Goal: Task Accomplishment & Management: Manage account settings

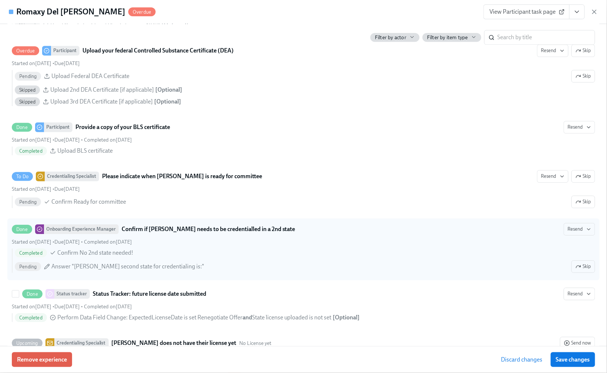
scroll to position [1577, 0]
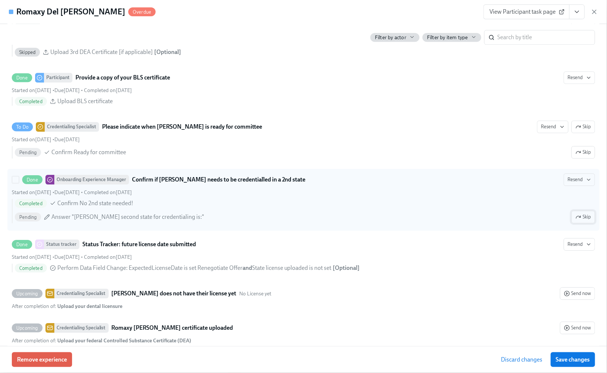
click at [582, 221] on span "Skip" at bounding box center [584, 216] width 16 height 7
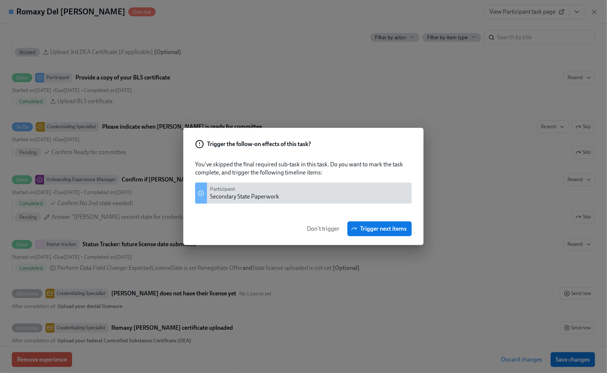
click at [319, 230] on span "Don't trigger" at bounding box center [323, 228] width 33 height 7
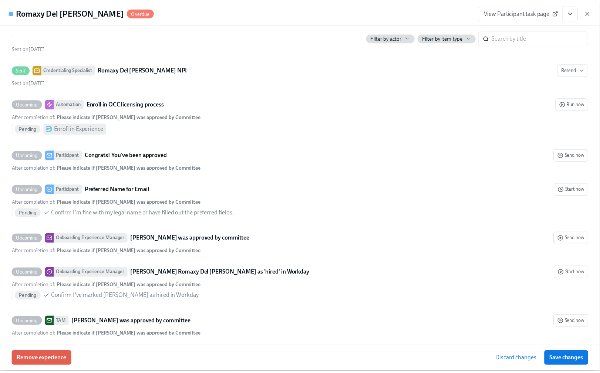
scroll to position [2443, 0]
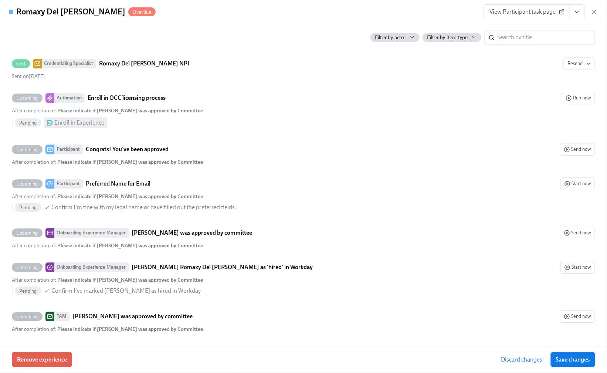
click at [563, 359] on span "Save changes" at bounding box center [573, 359] width 34 height 7
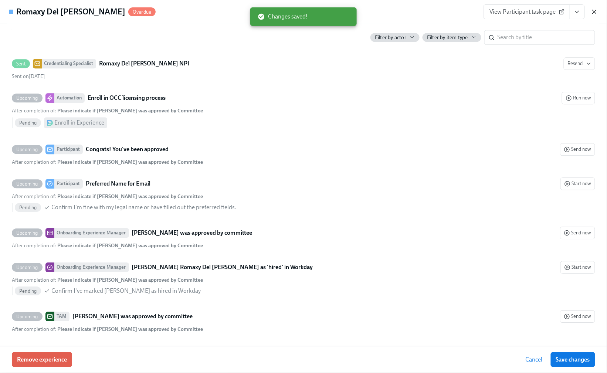
click at [595, 11] on icon "button" at bounding box center [595, 12] width 4 height 4
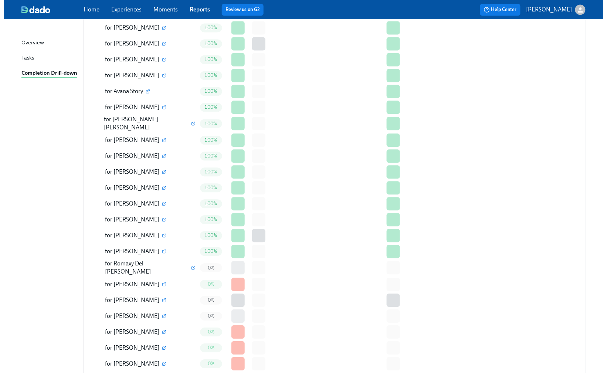
scroll to position [1380, 0]
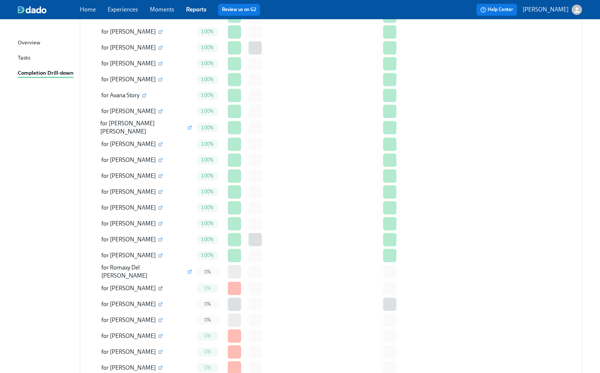
click at [159, 287] on icon "button" at bounding box center [160, 288] width 3 height 3
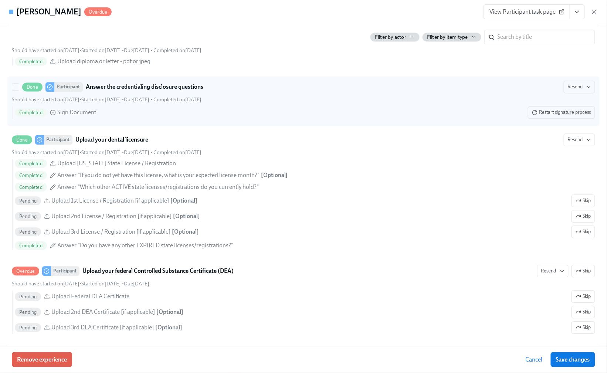
scroll to position [1429, 0]
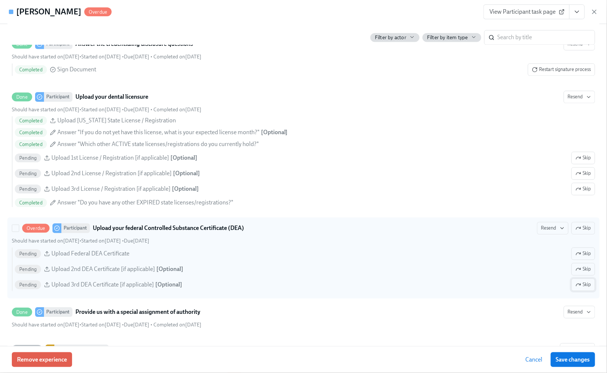
click at [577, 288] on span "Skip" at bounding box center [584, 284] width 16 height 7
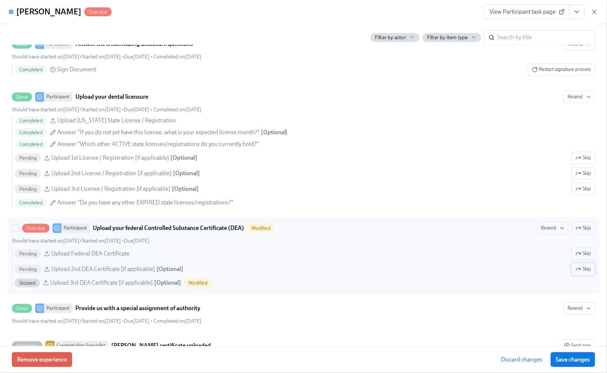
click at [577, 273] on span "Skip" at bounding box center [584, 268] width 16 height 7
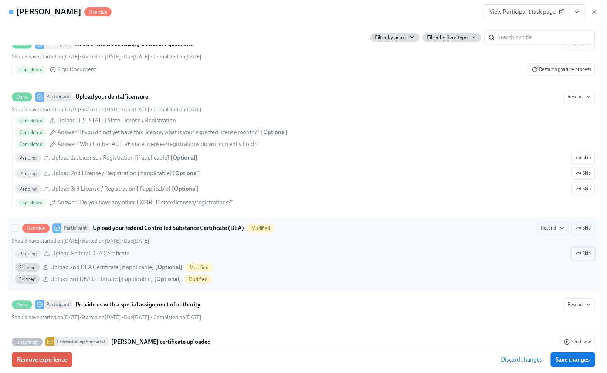
click at [577, 257] on span "Skip" at bounding box center [584, 253] width 16 height 7
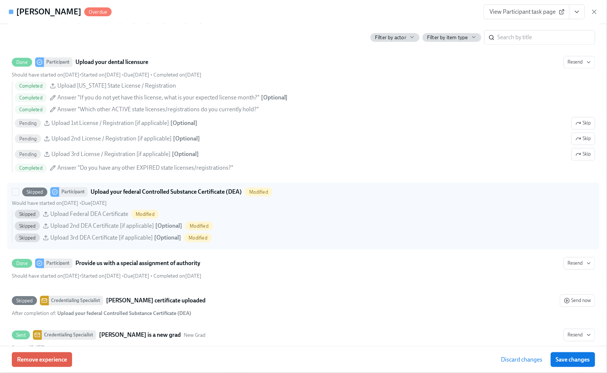
scroll to position [1528, 0]
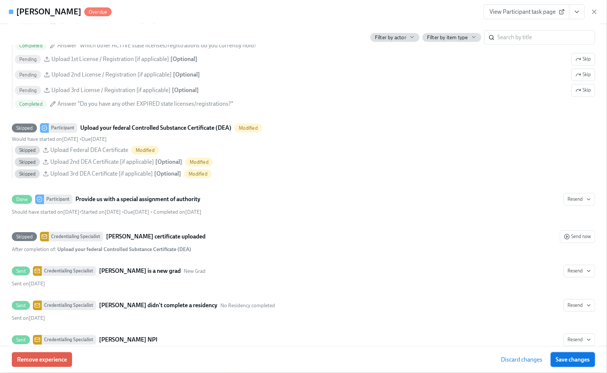
click at [571, 362] on span "Save changes" at bounding box center [573, 359] width 34 height 7
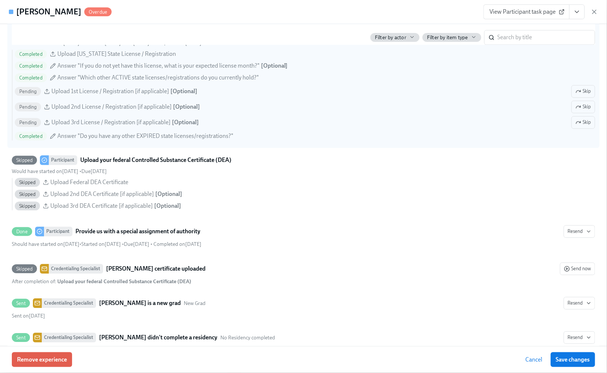
scroll to position [1479, 0]
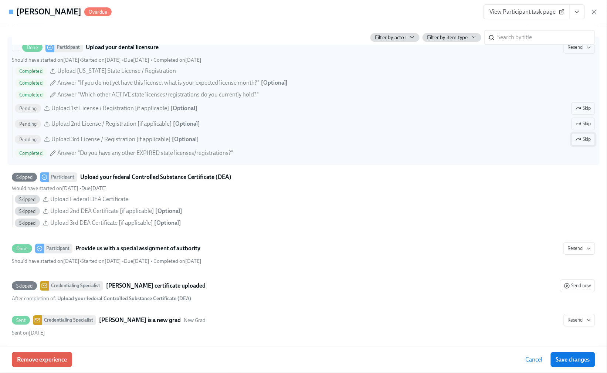
click at [577, 143] on span "Skip" at bounding box center [584, 139] width 16 height 7
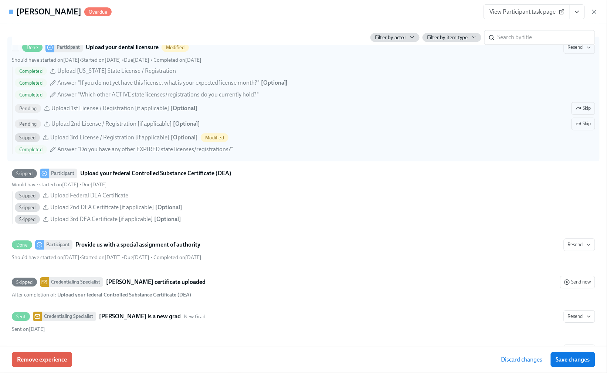
click at [577, 128] on span "Skip" at bounding box center [584, 123] width 16 height 7
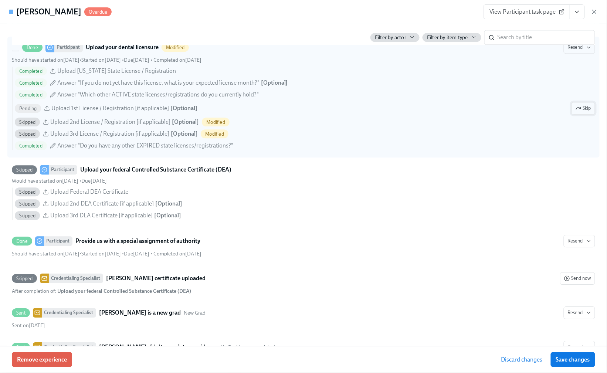
click at [576, 112] on span "Skip" at bounding box center [584, 108] width 16 height 7
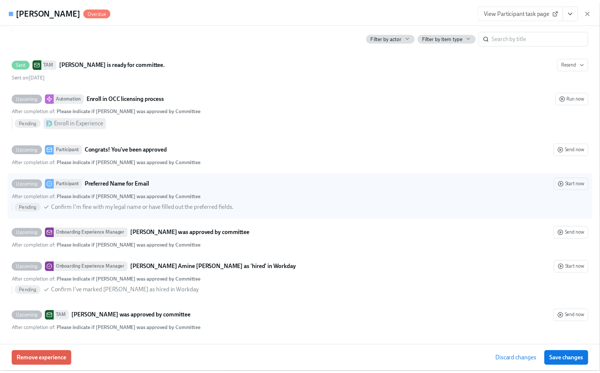
scroll to position [2215, 0]
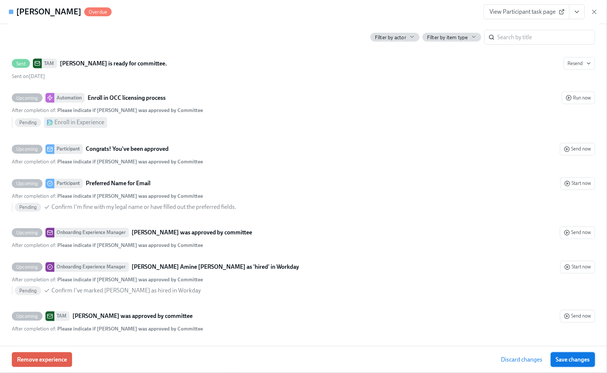
click at [571, 358] on span "Save changes" at bounding box center [573, 359] width 34 height 7
click at [558, 361] on span "Save changes" at bounding box center [573, 359] width 34 height 7
click at [596, 11] on icon "button" at bounding box center [594, 11] width 7 height 7
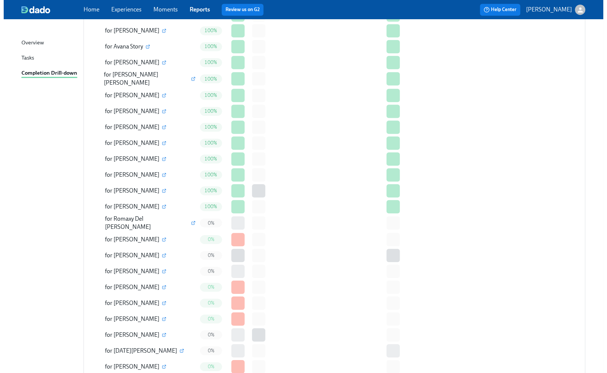
scroll to position [1429, 0]
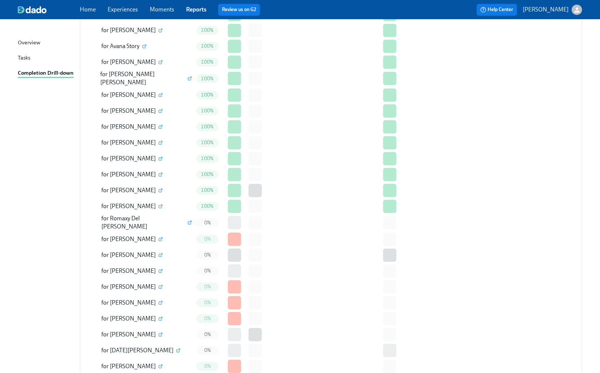
click at [150, 232] on div "for [PERSON_NAME]" at bounding box center [142, 239] width 101 height 15
click at [158, 237] on icon "button" at bounding box center [160, 239] width 4 height 4
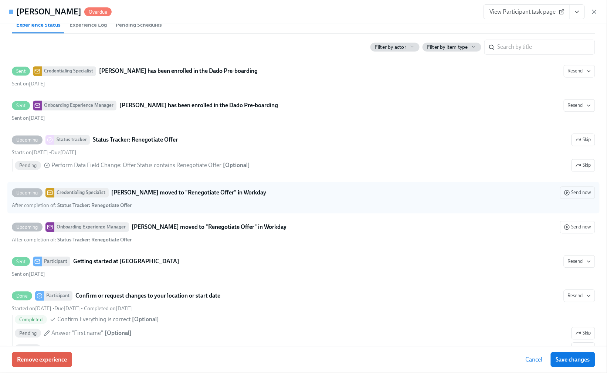
scroll to position [444, 0]
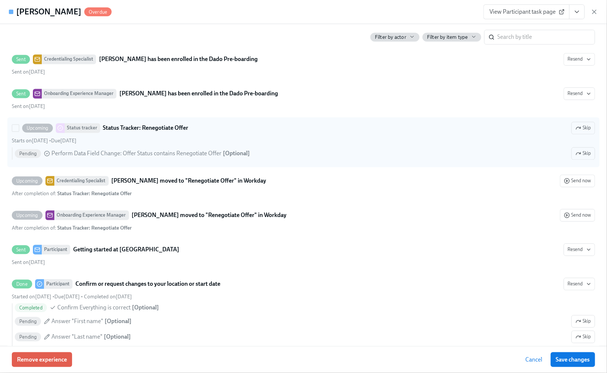
drag, startPoint x: 577, startPoint y: 165, endPoint x: 581, endPoint y: 159, distance: 7.3
click at [577, 157] on span "Skip" at bounding box center [584, 153] width 16 height 7
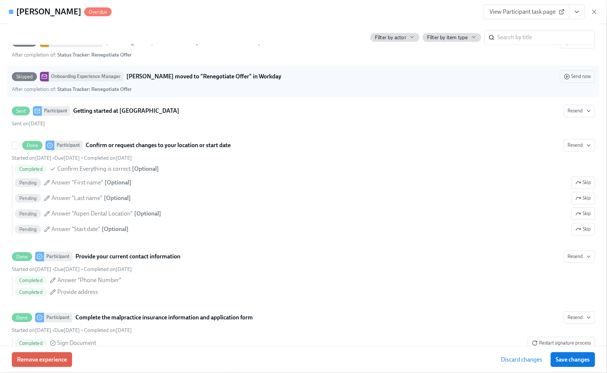
scroll to position [592, 0]
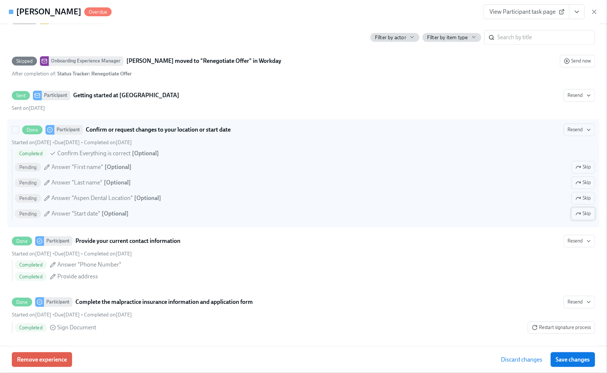
click at [577, 217] on span "Skip" at bounding box center [584, 213] width 16 height 7
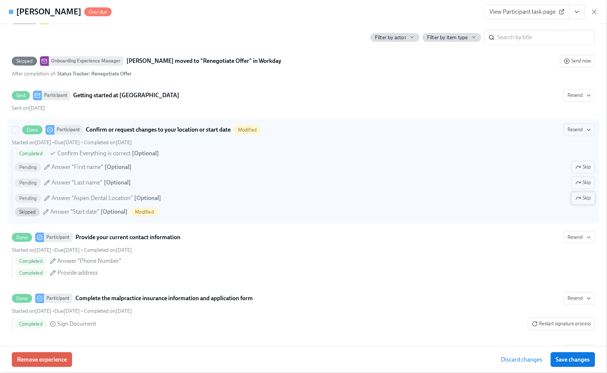
click at [580, 202] on span "Skip" at bounding box center [584, 197] width 16 height 7
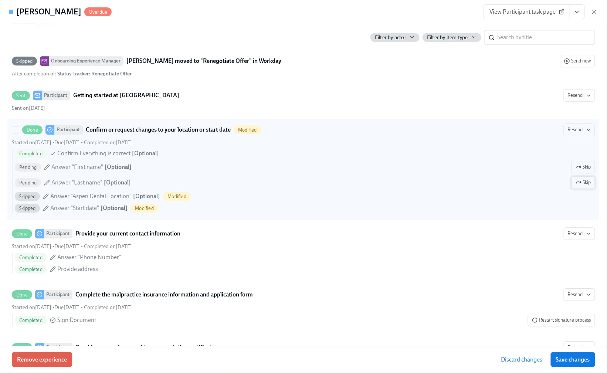
click at [581, 186] on span "Skip" at bounding box center [584, 182] width 16 height 7
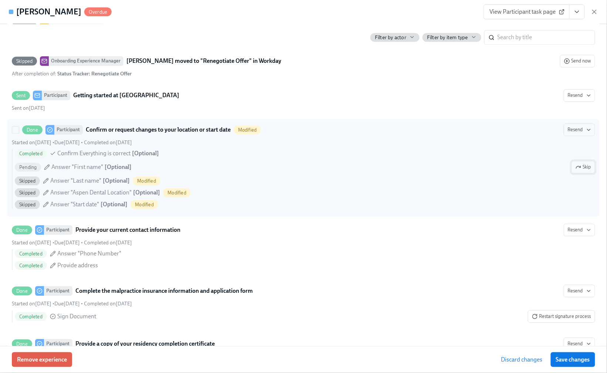
click at [576, 171] on span "Skip" at bounding box center [584, 166] width 16 height 7
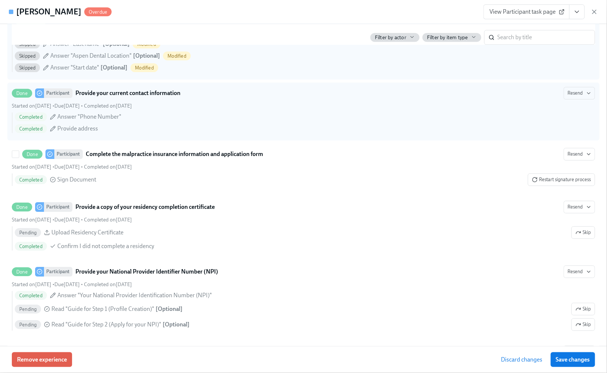
scroll to position [739, 0]
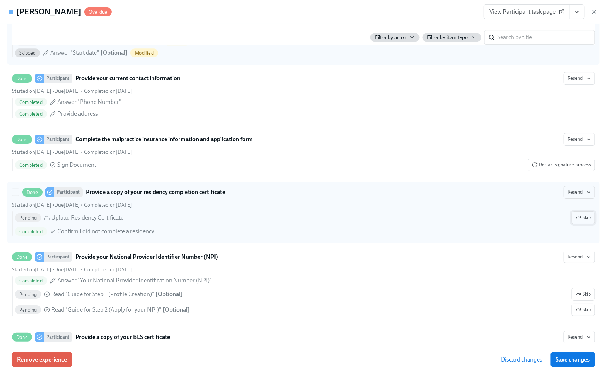
click at [582, 221] on span "Skip" at bounding box center [584, 217] width 16 height 7
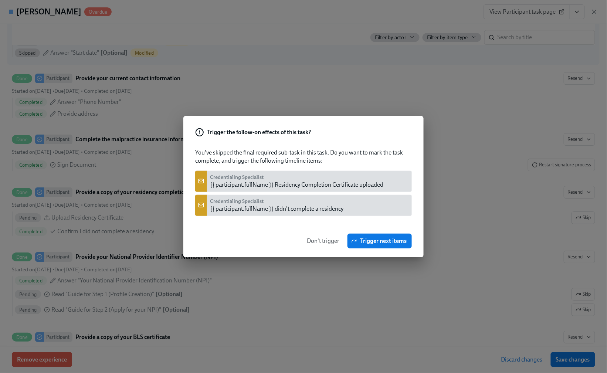
click at [322, 240] on span "Don't trigger" at bounding box center [323, 240] width 33 height 7
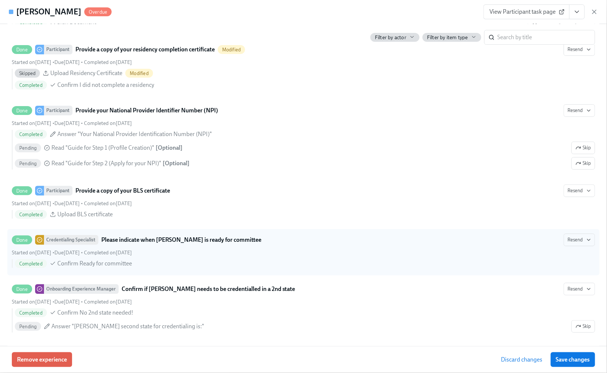
scroll to position [887, 0]
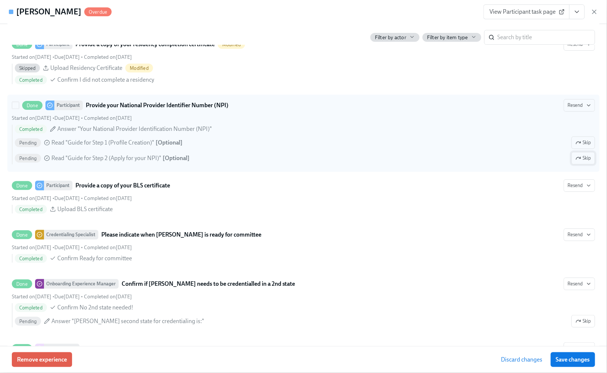
click at [576, 162] on span "Skip" at bounding box center [584, 158] width 16 height 7
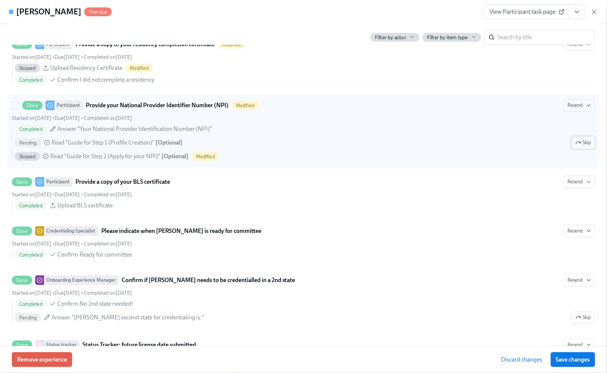
click at [576, 146] on span "Skip" at bounding box center [584, 142] width 16 height 7
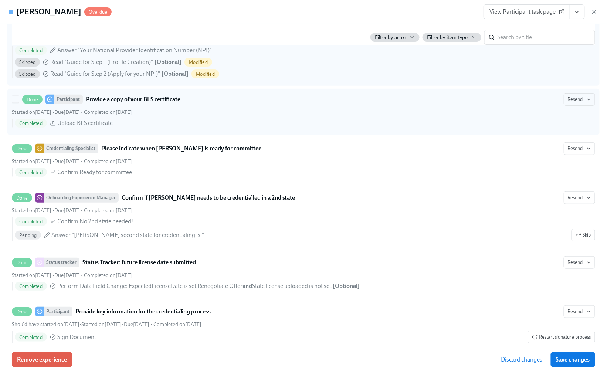
scroll to position [1035, 0]
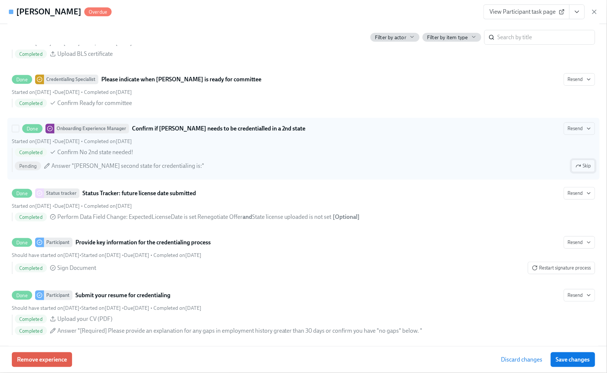
click at [576, 169] on icon "button" at bounding box center [579, 166] width 6 height 6
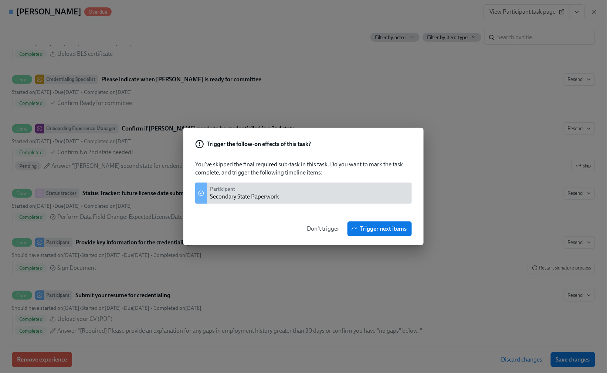
click at [329, 228] on span "Don't trigger" at bounding box center [323, 228] width 33 height 7
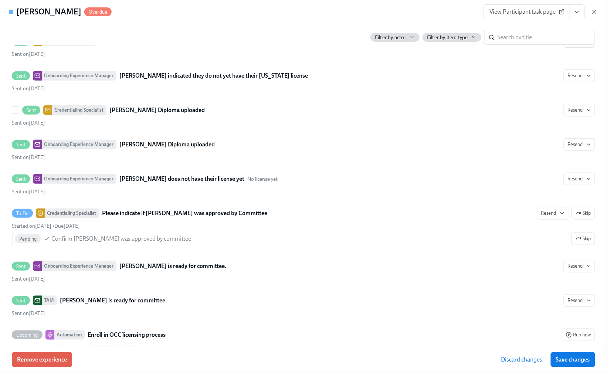
scroll to position [1922, 0]
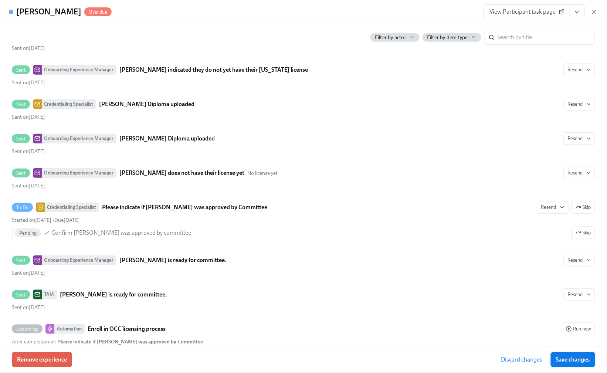
click at [566, 361] on span "Save changes" at bounding box center [573, 359] width 34 height 7
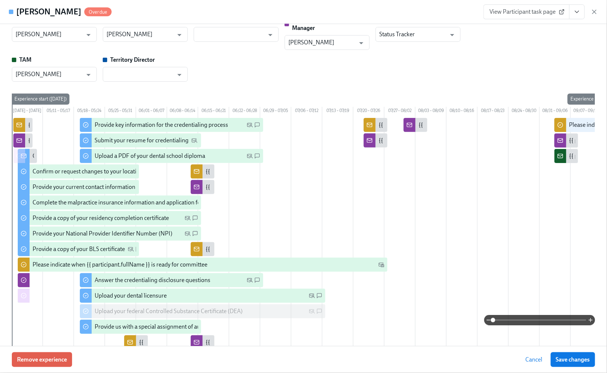
scroll to position [7, 0]
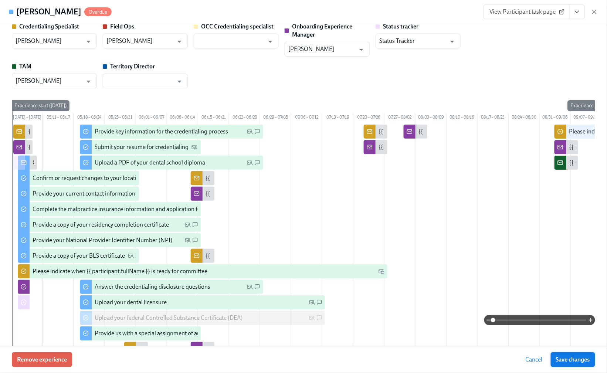
click at [582, 360] on span "Save changes" at bounding box center [573, 359] width 34 height 7
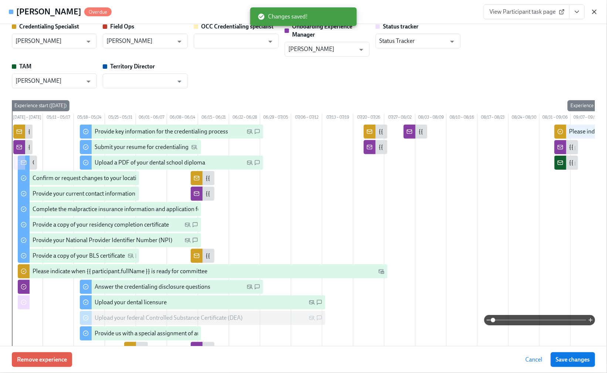
click at [595, 12] on icon "button" at bounding box center [594, 11] width 7 height 7
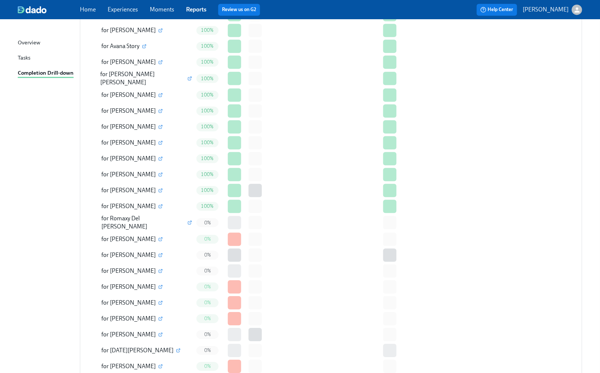
click at [579, 9] on icon "button" at bounding box center [577, 10] width 8 height 8
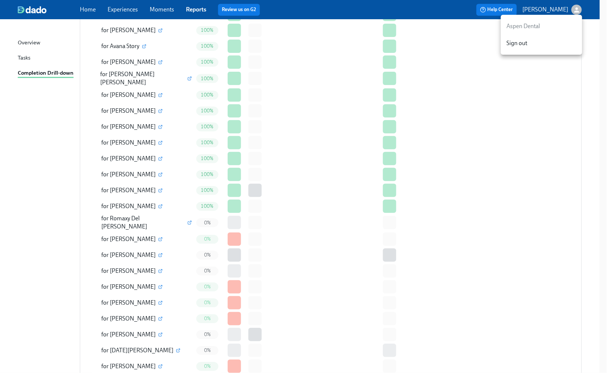
click at [522, 44] on span "Sign out" at bounding box center [542, 43] width 70 height 8
